Goal: Task Accomplishment & Management: Manage account settings

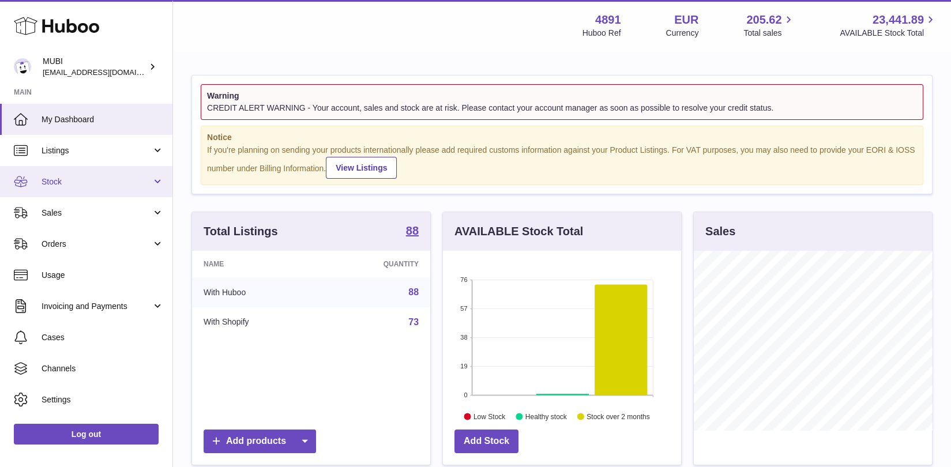
scroll to position [179, 238]
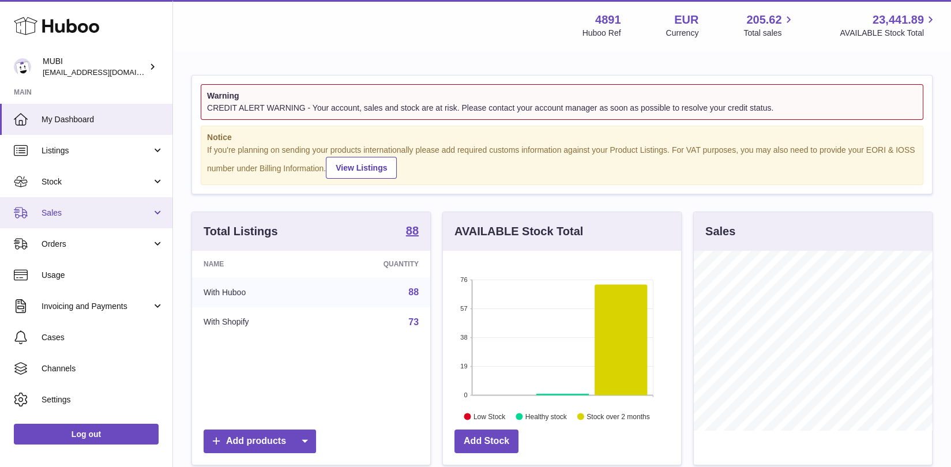
click at [120, 209] on span "Sales" at bounding box center [97, 213] width 110 height 11
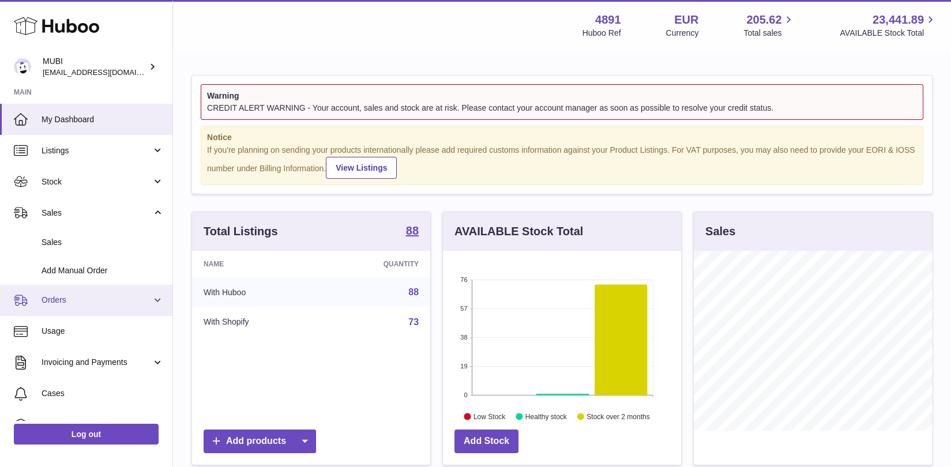
click at [95, 302] on span "Orders" at bounding box center [97, 300] width 110 height 11
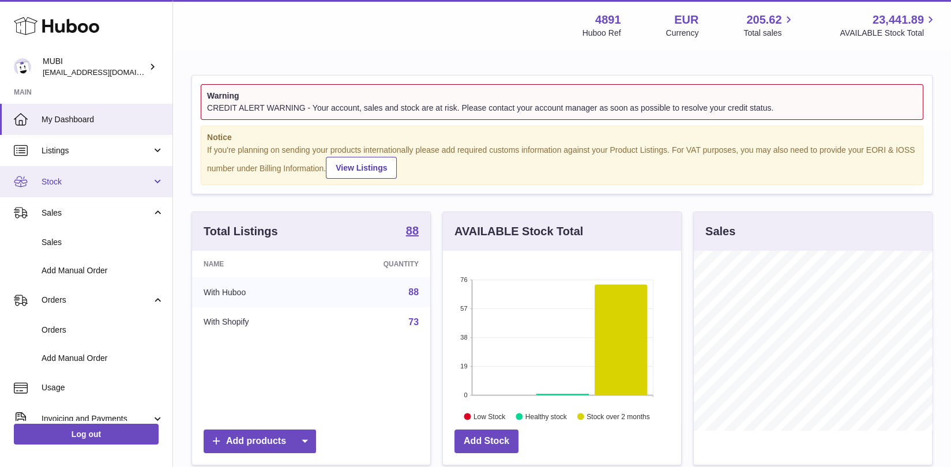
click at [106, 171] on link "Stock" at bounding box center [86, 181] width 173 height 31
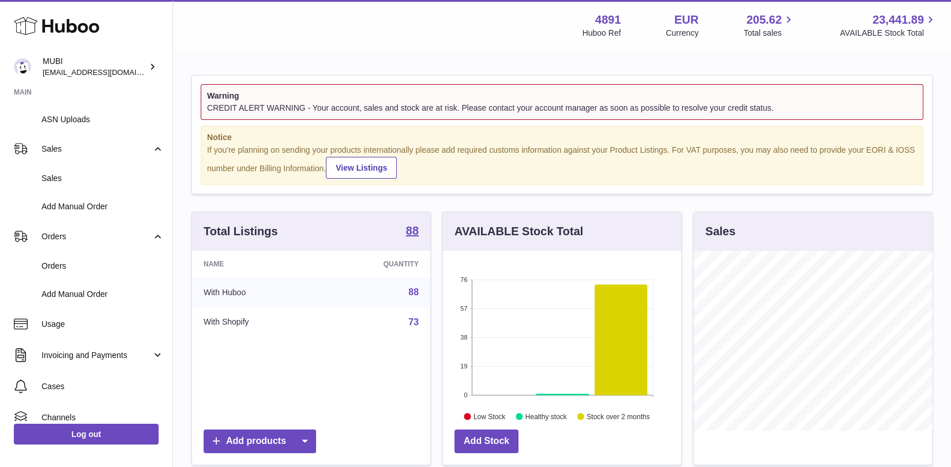
scroll to position [207, 0]
click at [100, 230] on span "Orders" at bounding box center [97, 235] width 110 height 11
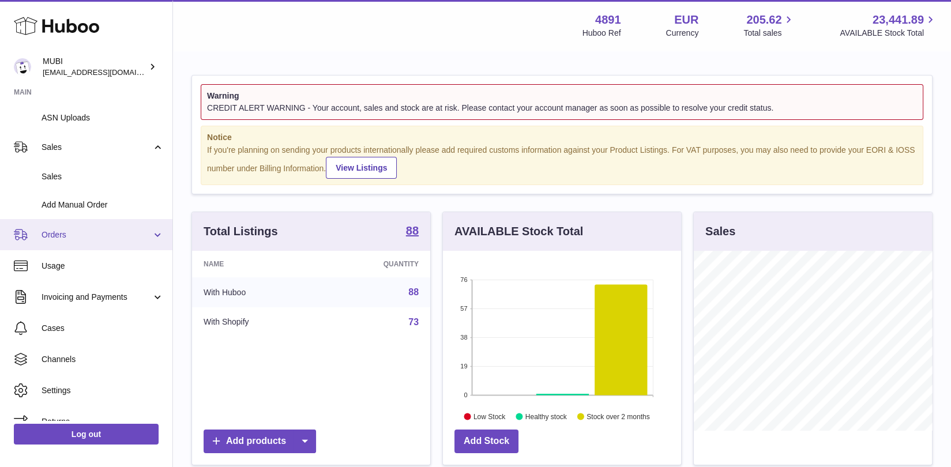
click at [100, 231] on span "Orders" at bounding box center [97, 235] width 110 height 11
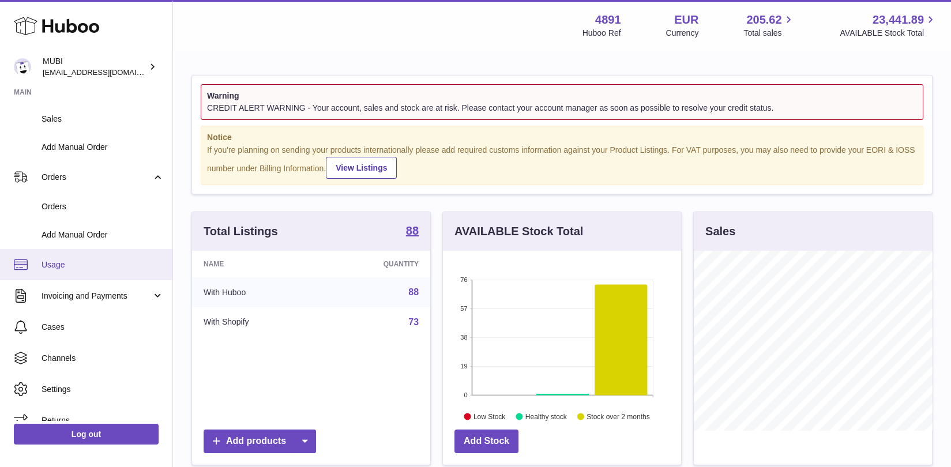
scroll to position [268, 0]
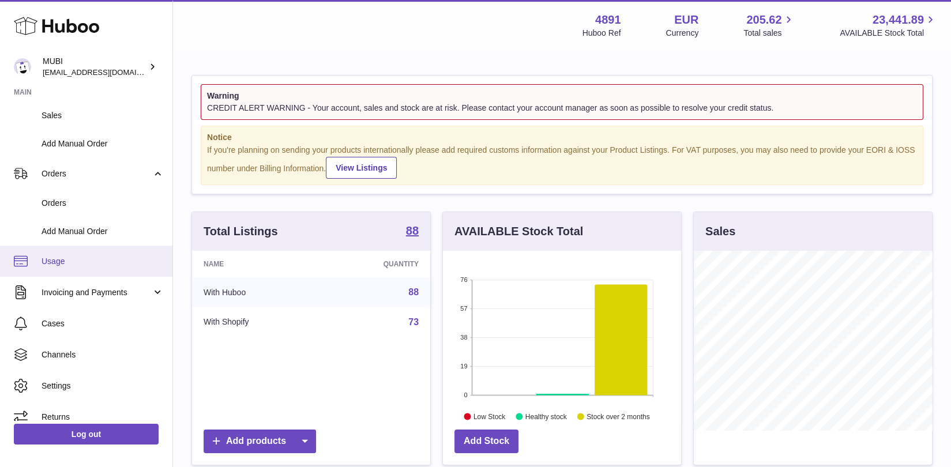
click at [93, 270] on link "Usage" at bounding box center [86, 261] width 173 height 31
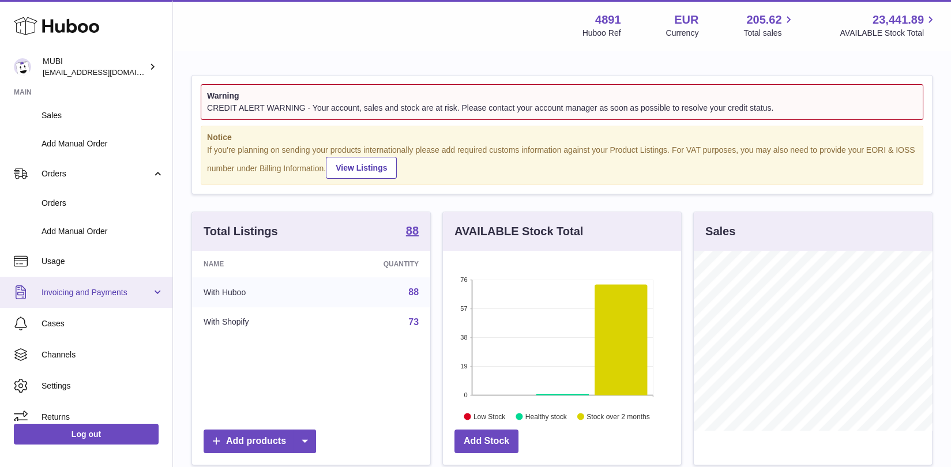
click at [95, 300] on link "Invoicing and Payments" at bounding box center [86, 292] width 173 height 31
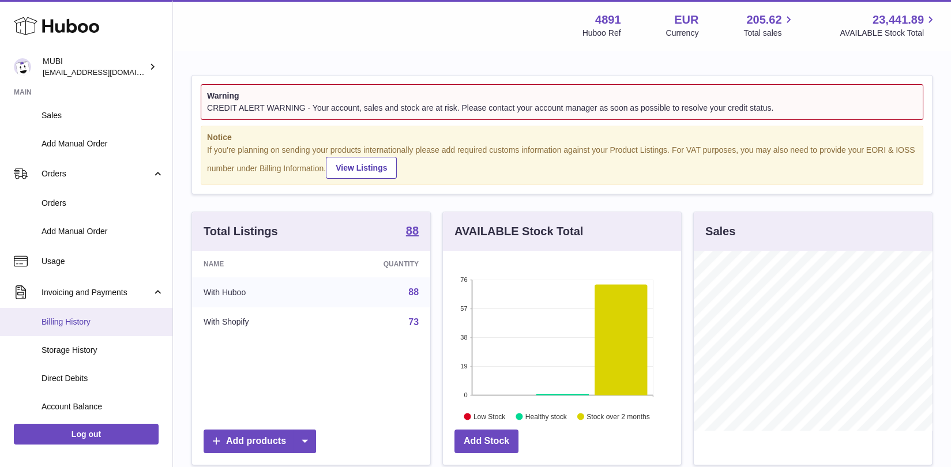
click at [92, 317] on span "Billing History" at bounding box center [103, 322] width 122 height 11
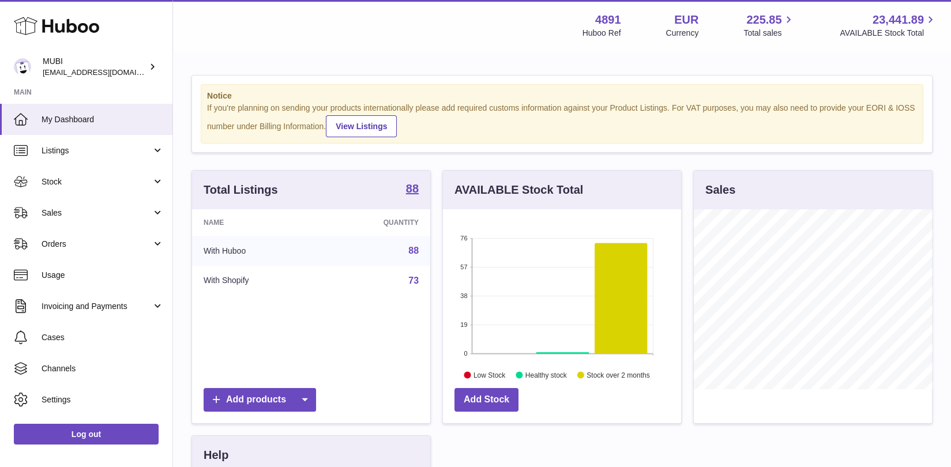
scroll to position [179, 238]
click at [149, 309] on span "Invoicing and Payments" at bounding box center [97, 306] width 110 height 11
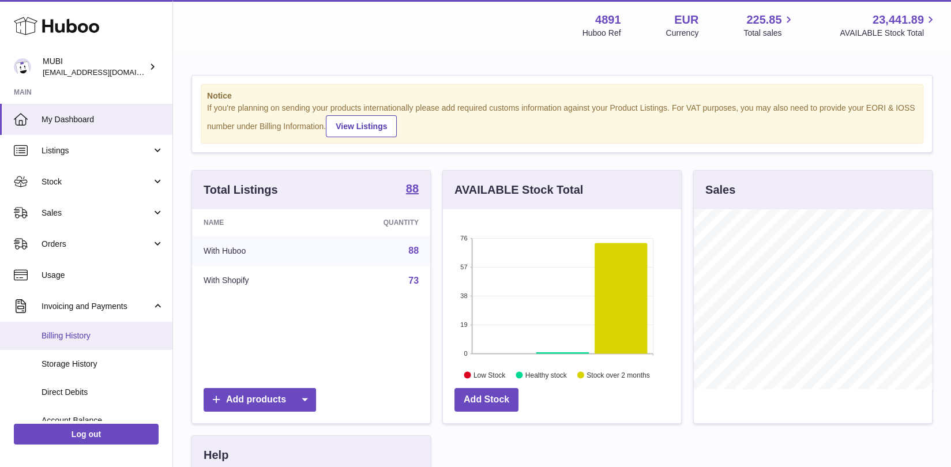
click at [91, 343] on link "Billing History" at bounding box center [86, 336] width 173 height 28
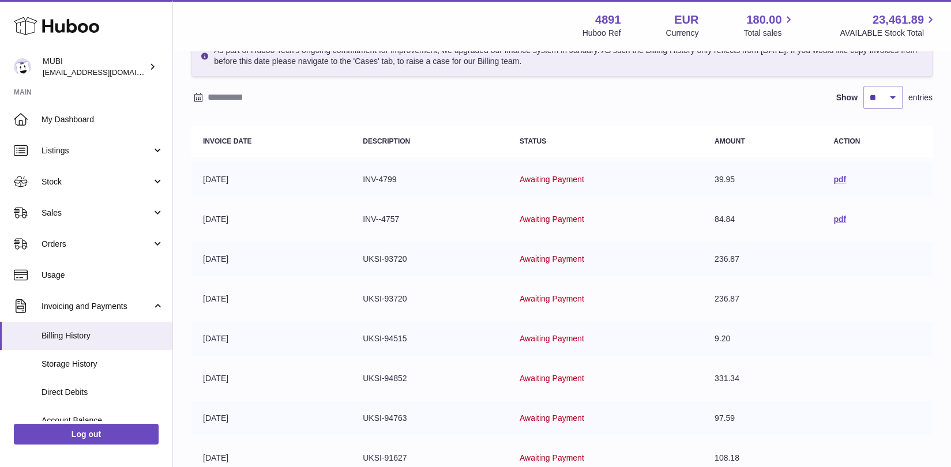
scroll to position [17, 0]
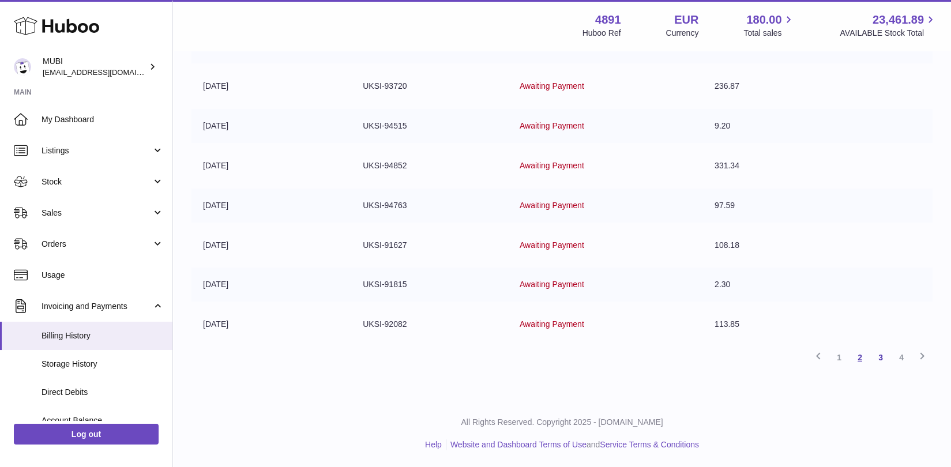
click at [863, 359] on link "2" at bounding box center [860, 357] width 21 height 21
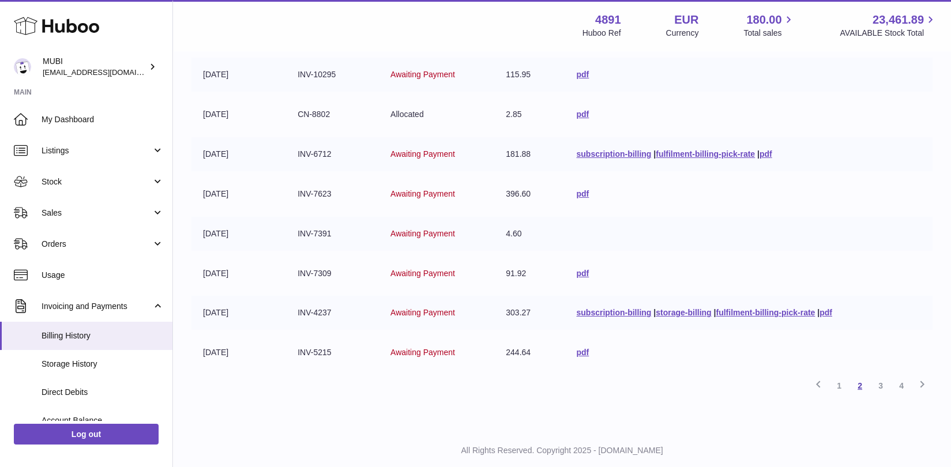
scroll to position [275, 0]
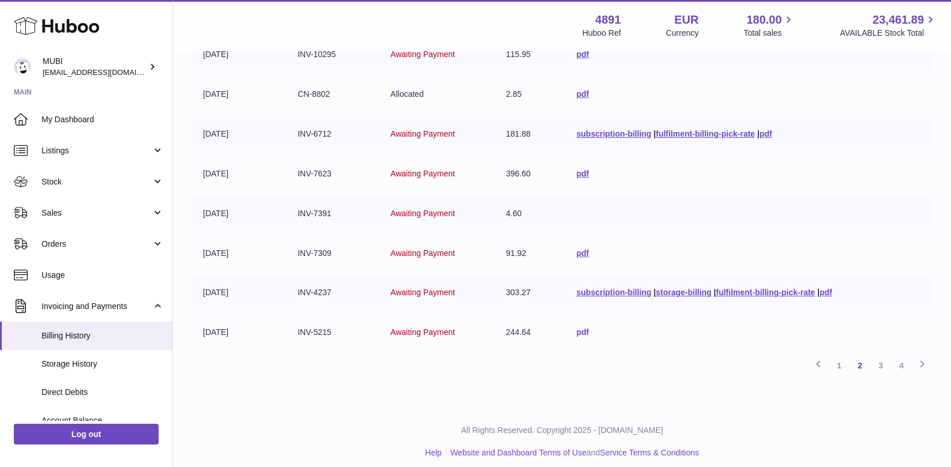
click at [582, 330] on link "pdf" at bounding box center [582, 332] width 13 height 9
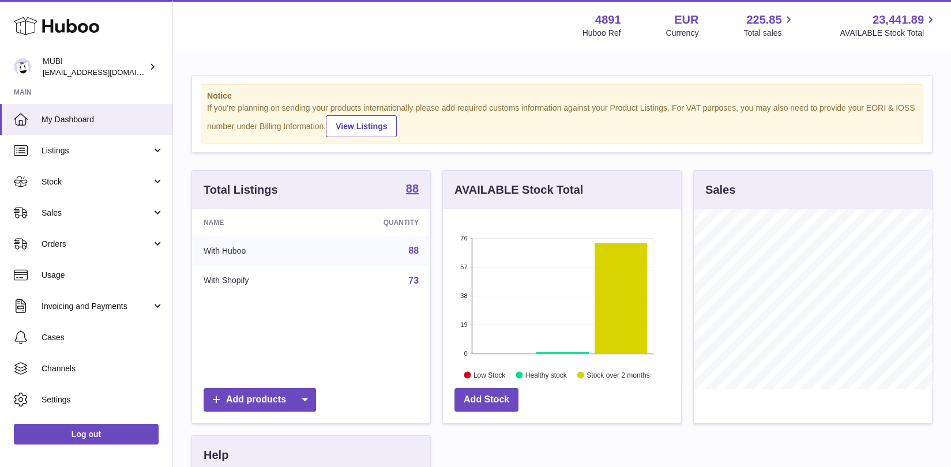
scroll to position [179, 238]
click at [151, 303] on link "Invoicing and Payments" at bounding box center [86, 306] width 173 height 31
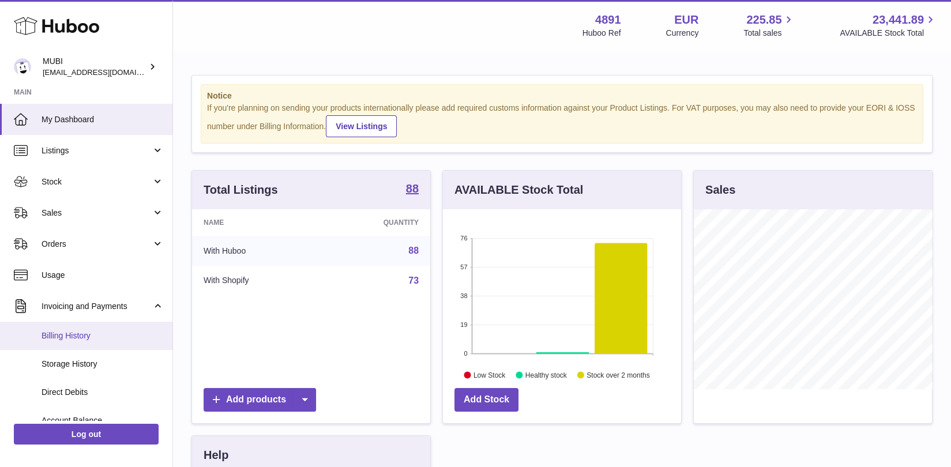
click at [93, 327] on link "Billing History" at bounding box center [86, 336] width 173 height 28
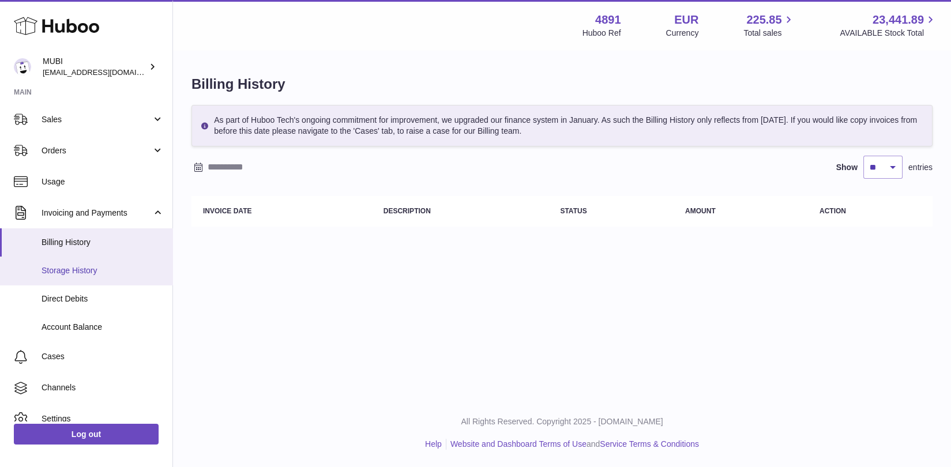
scroll to position [95, 0]
click at [120, 280] on link "Storage History" at bounding box center [86, 269] width 173 height 28
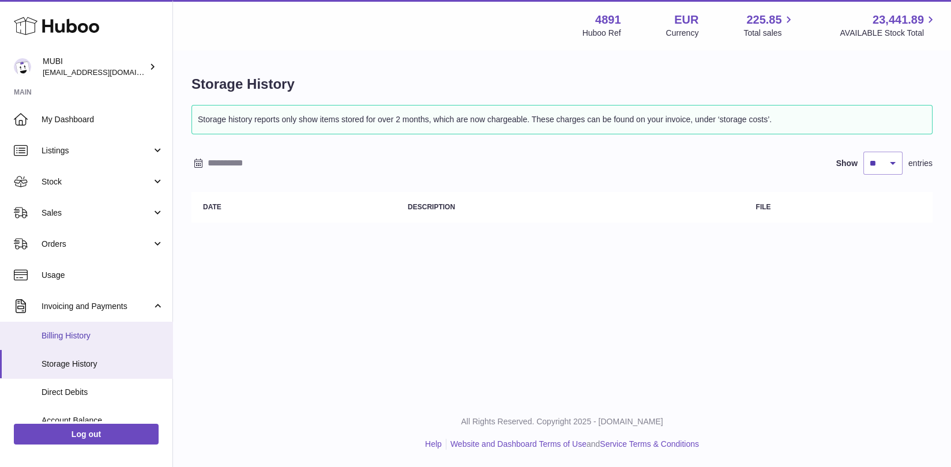
click at [103, 328] on link "Billing History" at bounding box center [86, 336] width 173 height 28
